Goal: Task Accomplishment & Management: Manage account settings

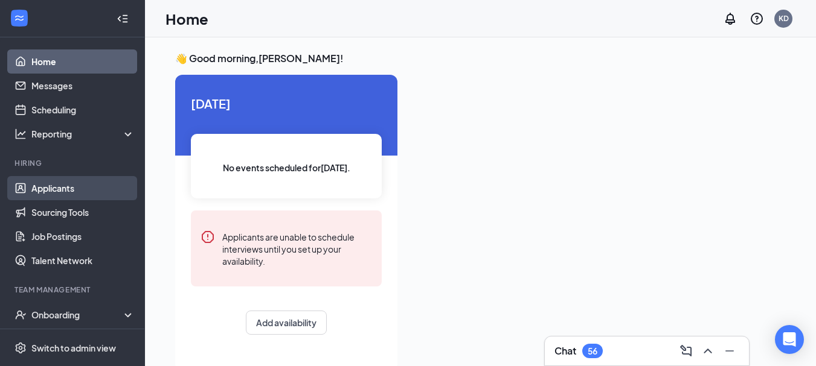
click at [57, 187] on link "Applicants" at bounding box center [82, 188] width 103 height 24
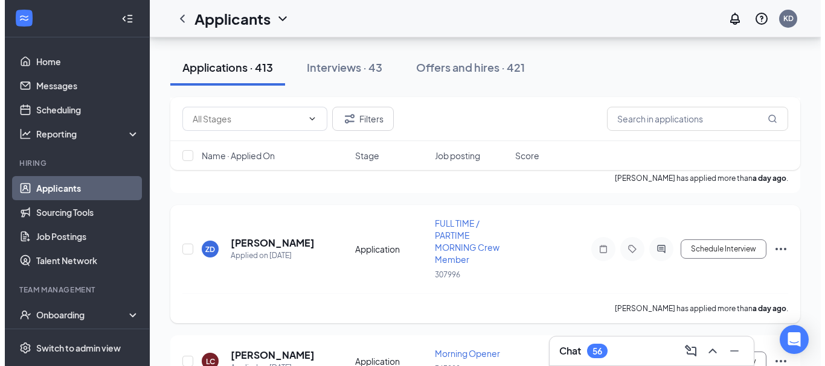
scroll to position [2851, 0]
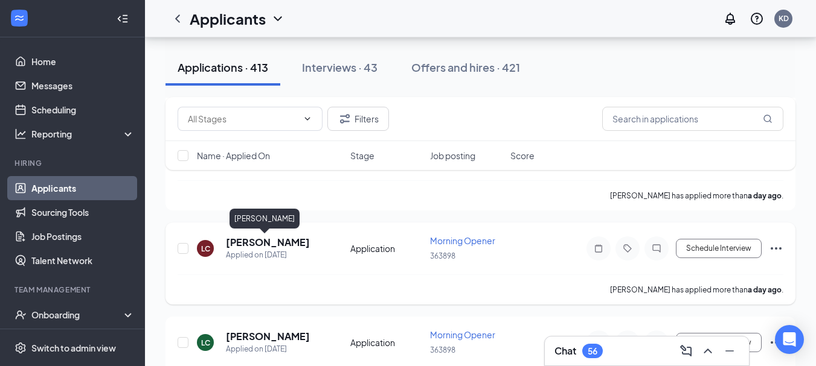
click at [276, 245] on h5 "[PERSON_NAME]" at bounding box center [268, 242] width 84 height 13
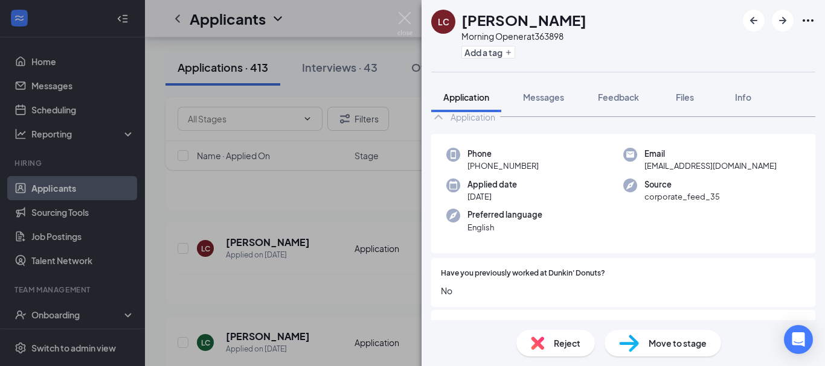
scroll to position [9, 0]
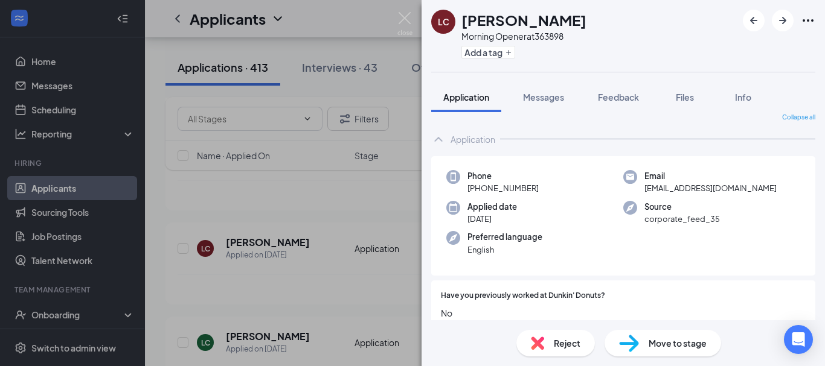
click at [312, 260] on div "LC [PERSON_NAME] Morning Opener at 363898 Add a tag Application Messages Feedba…" at bounding box center [412, 183] width 825 height 366
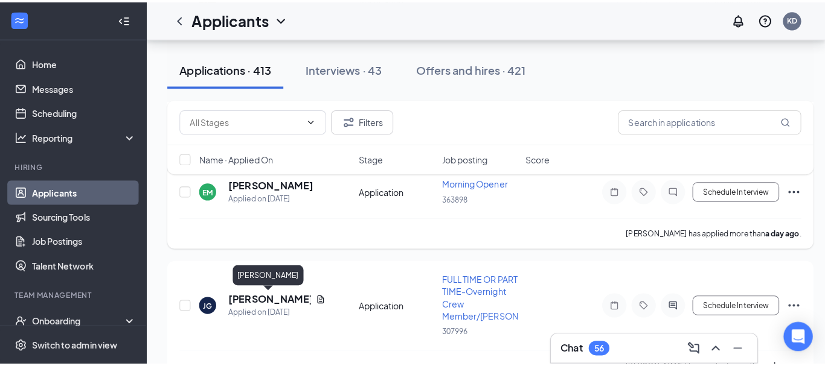
scroll to position [3093, 0]
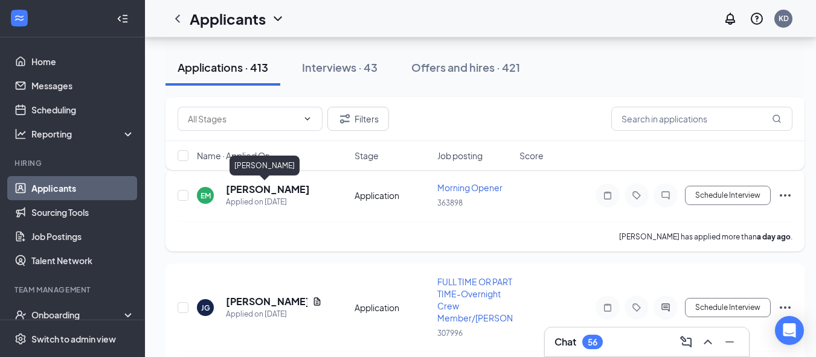
click at [254, 191] on h5 "[PERSON_NAME]" at bounding box center [268, 189] width 84 height 13
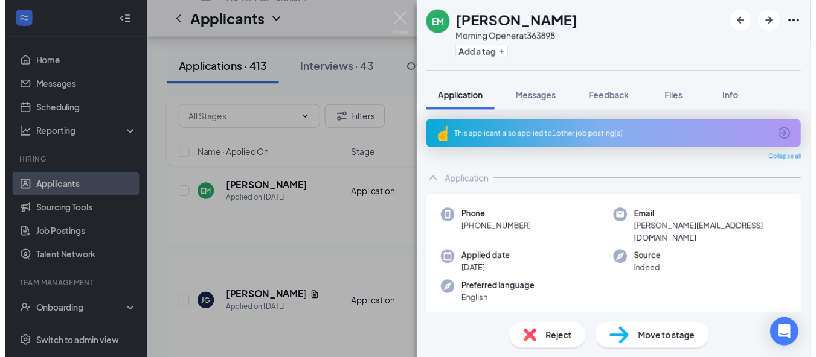
scroll to position [121, 0]
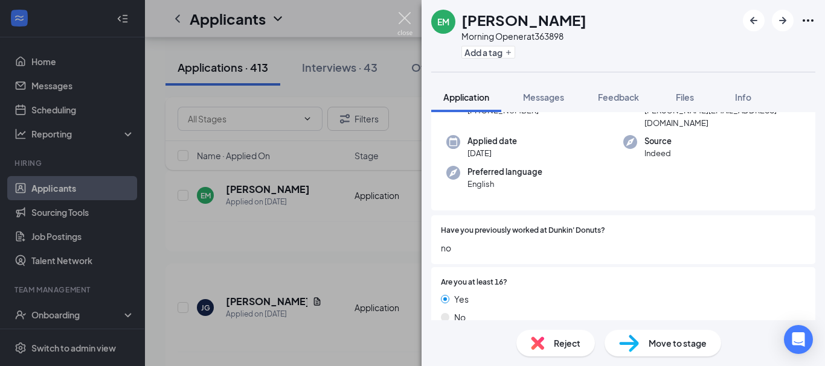
click at [404, 28] on img at bounding box center [404, 24] width 15 height 24
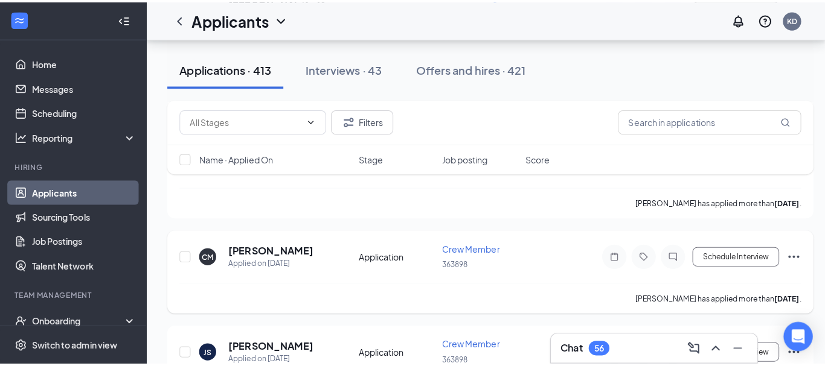
scroll to position [4119, 0]
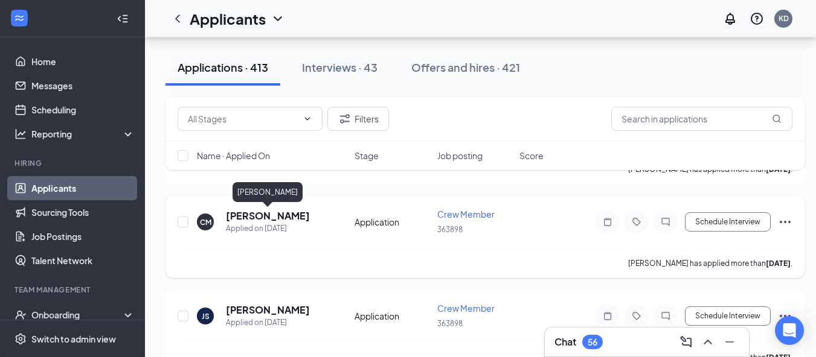
click at [273, 216] on h5 "[PERSON_NAME]" at bounding box center [268, 216] width 84 height 13
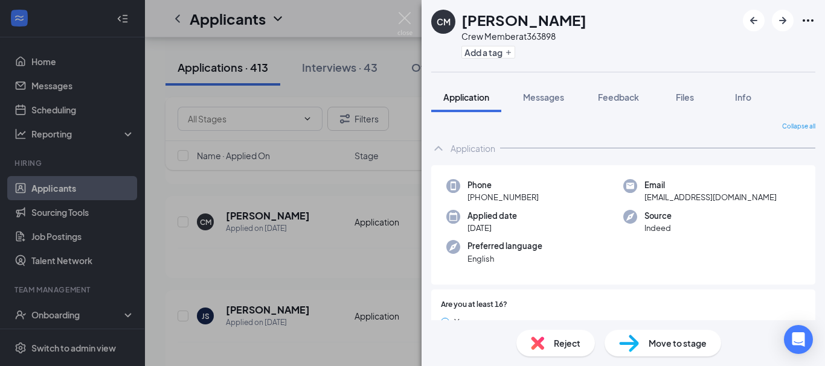
click at [319, 213] on div "CM [PERSON_NAME] Crew Member at 363898 Add a tag Application Messages Feedback …" at bounding box center [412, 183] width 825 height 366
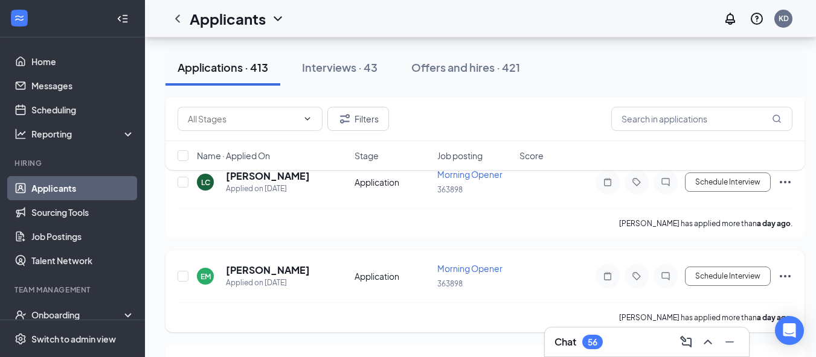
scroll to position [3032, 0]
